Goal: Task Accomplishment & Management: Manage account settings

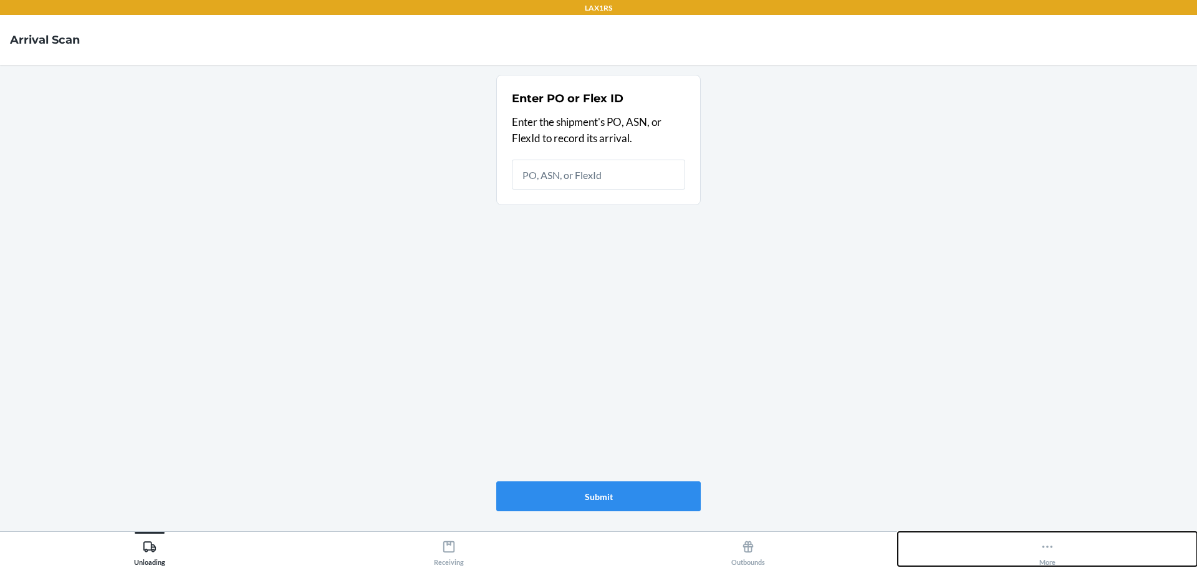
click at [1049, 549] on icon at bounding box center [1047, 547] width 14 height 14
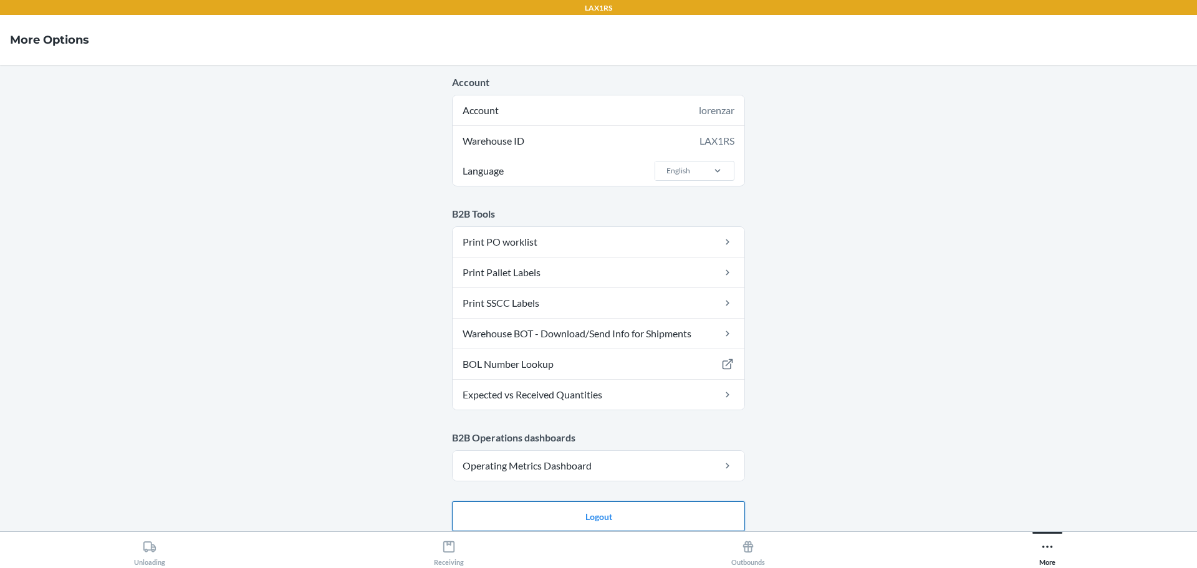
click at [539, 514] on button "Logout" at bounding box center [598, 516] width 293 height 30
